Goal: Task Accomplishment & Management: Use online tool/utility

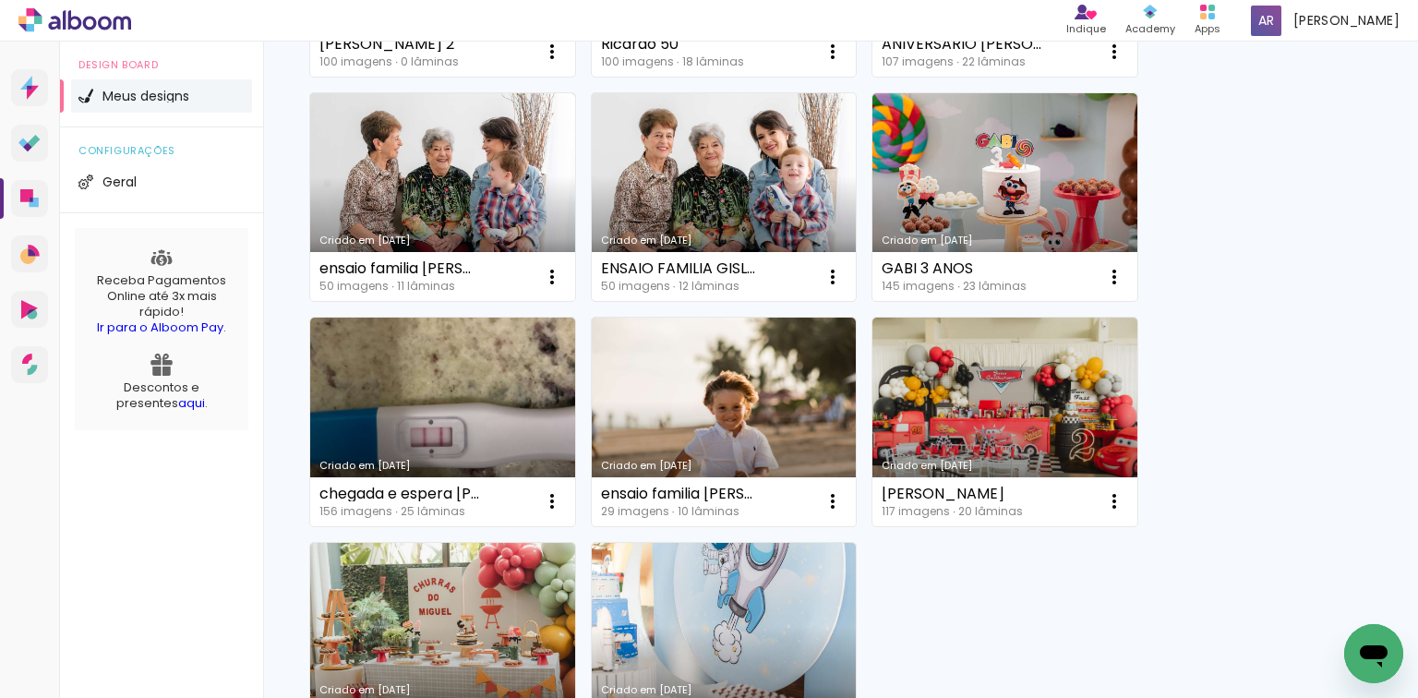
scroll to position [369, 0]
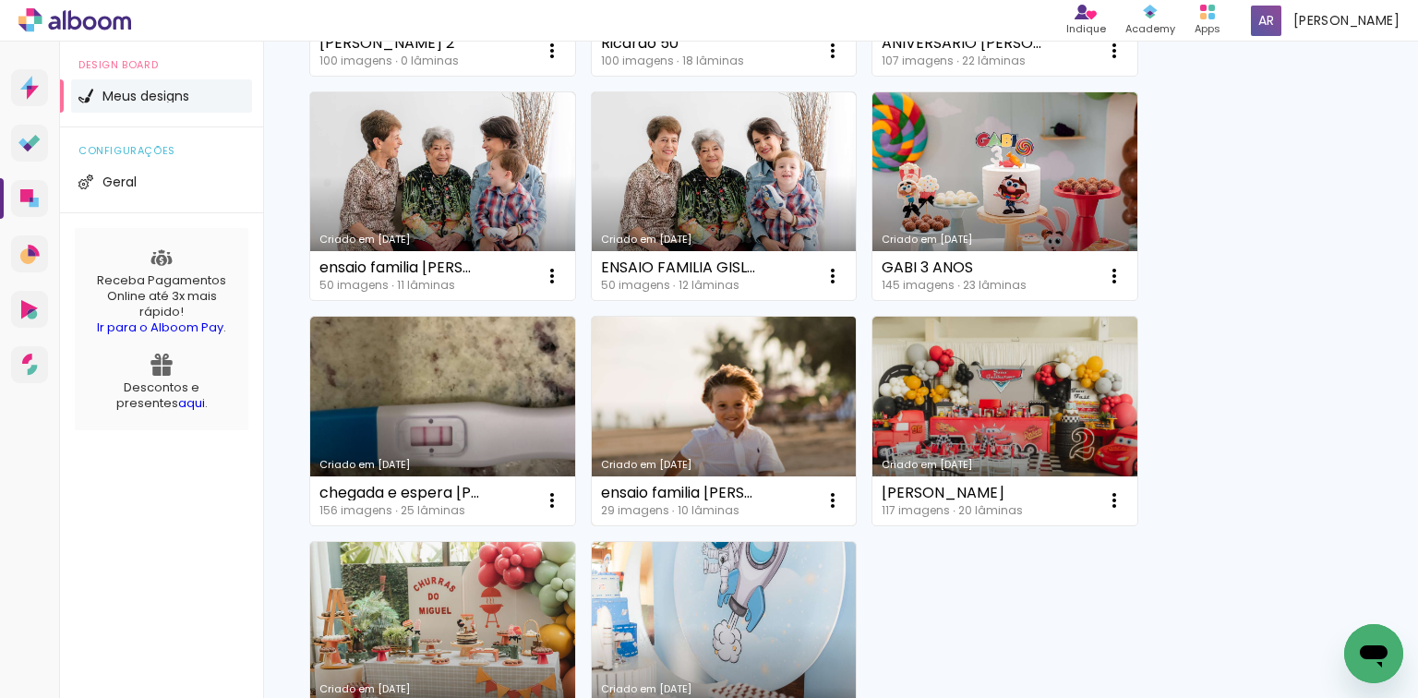
click at [709, 425] on link "Criado em [DATE]" at bounding box center [724, 421] width 265 height 209
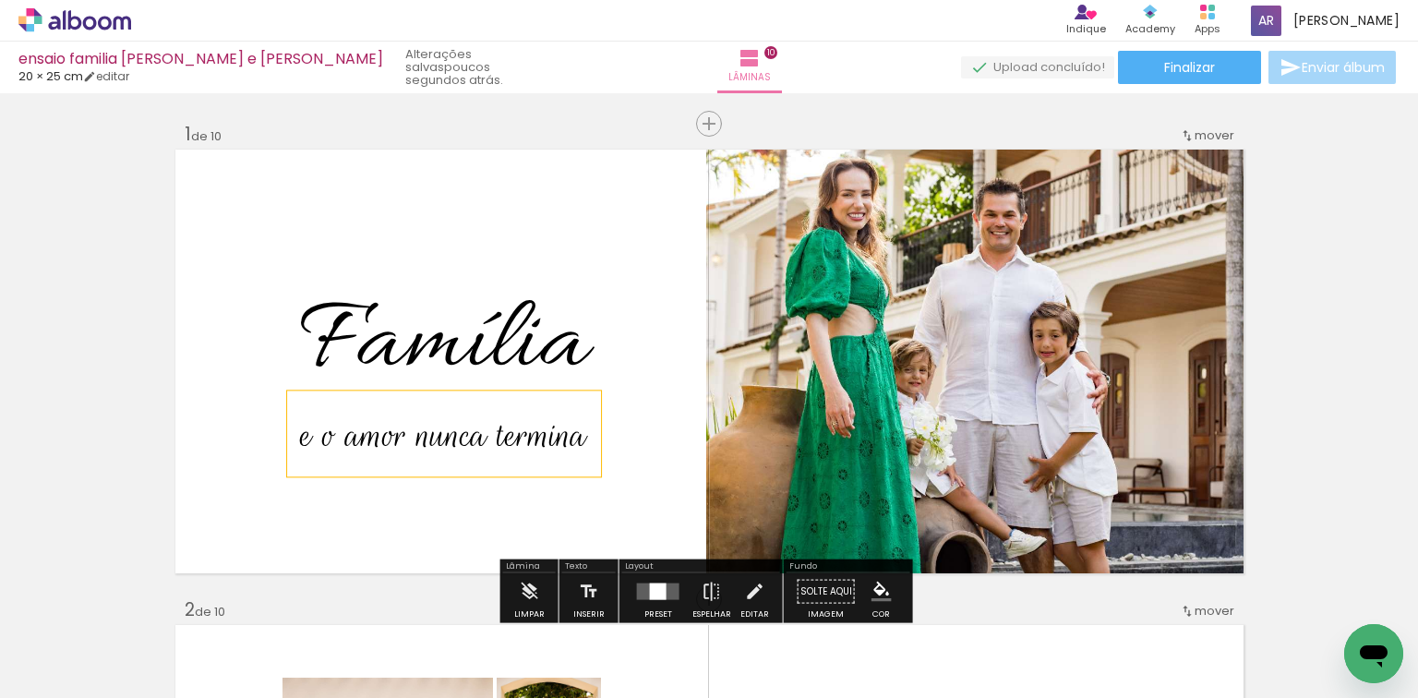
click at [410, 432] on span "e o amor nunca termina" at bounding box center [444, 435] width 286 height 49
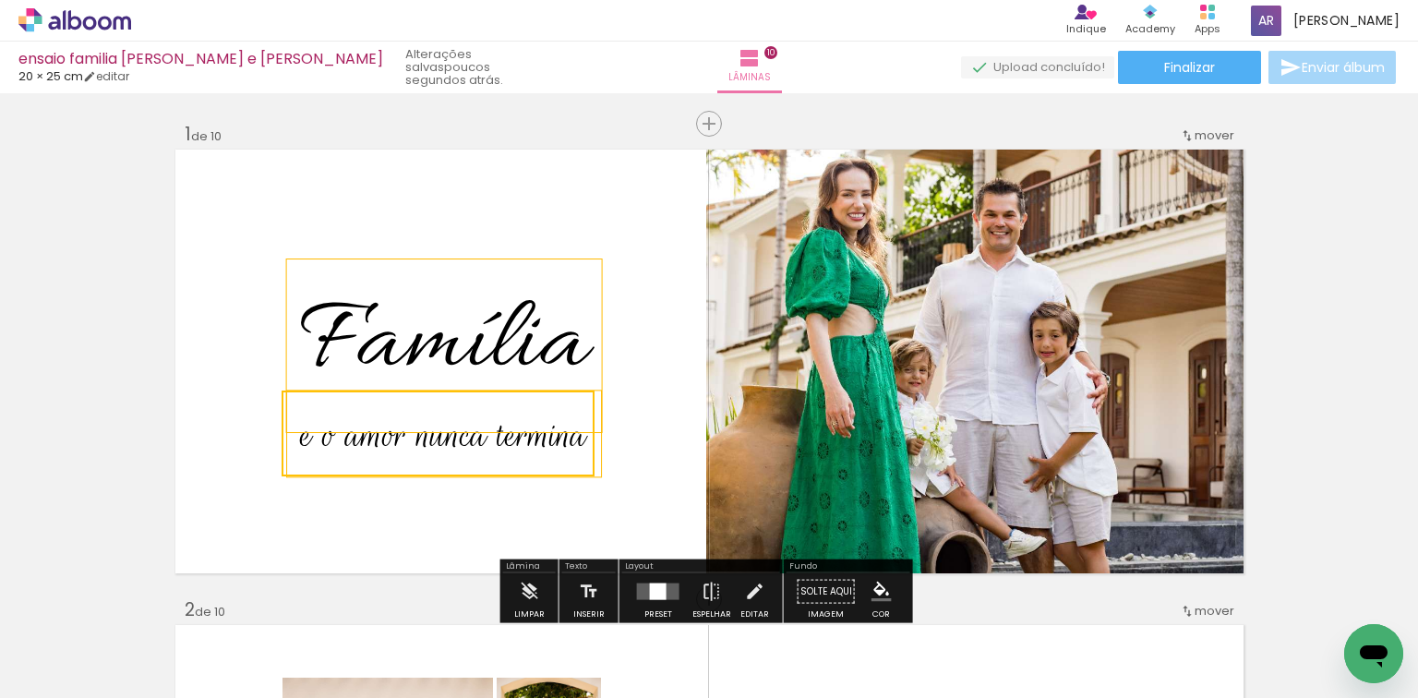
click at [437, 322] on span "Família" at bounding box center [443, 345] width 287 height 133
